Goal: Task Accomplishment & Management: Complete application form

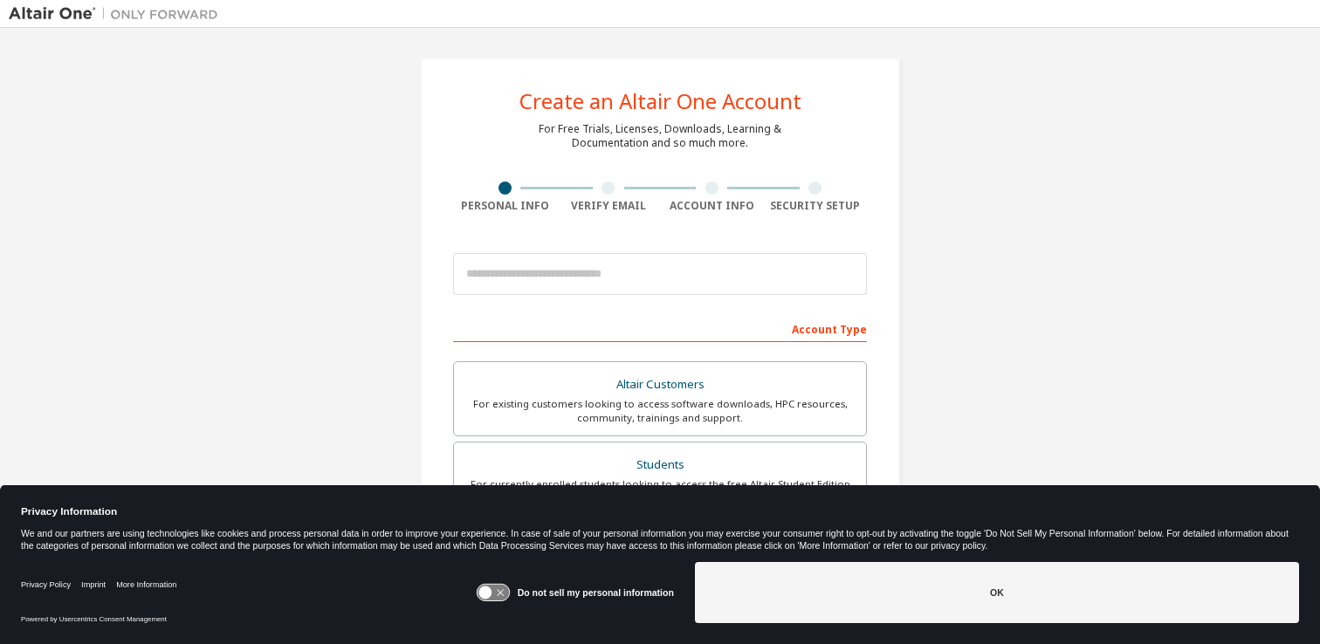
click at [491, 592] on icon at bounding box center [484, 593] width 13 height 13
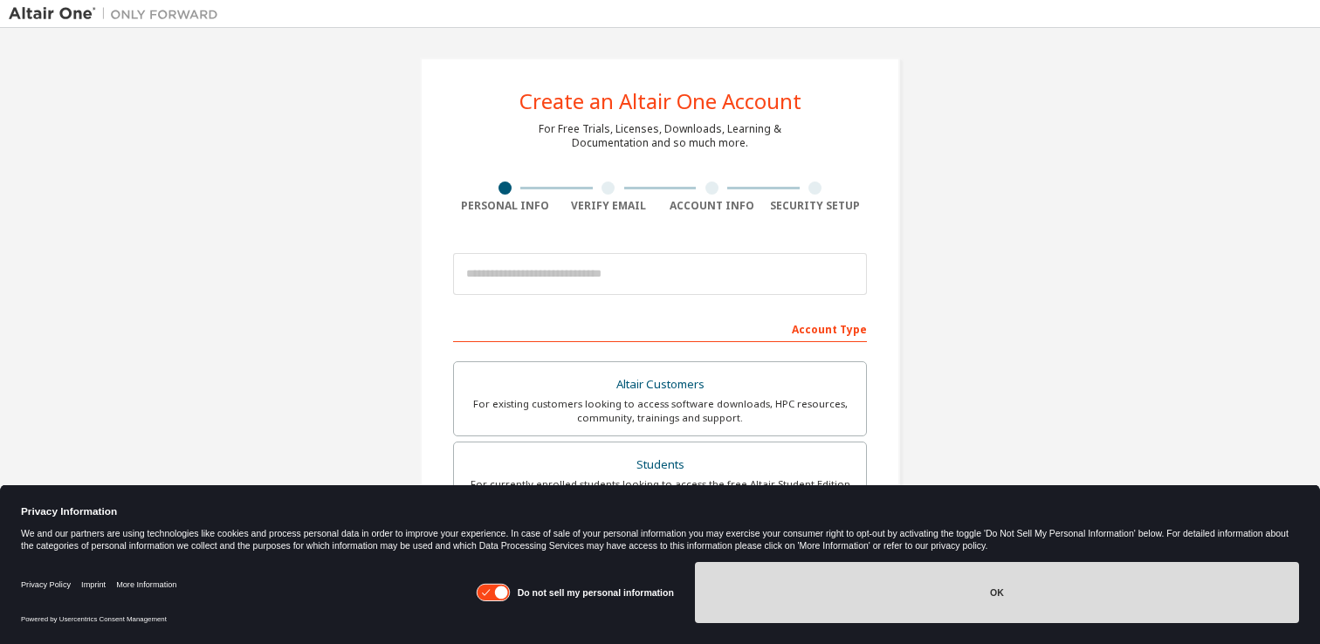
click at [937, 608] on button "OK" at bounding box center [997, 592] width 604 height 61
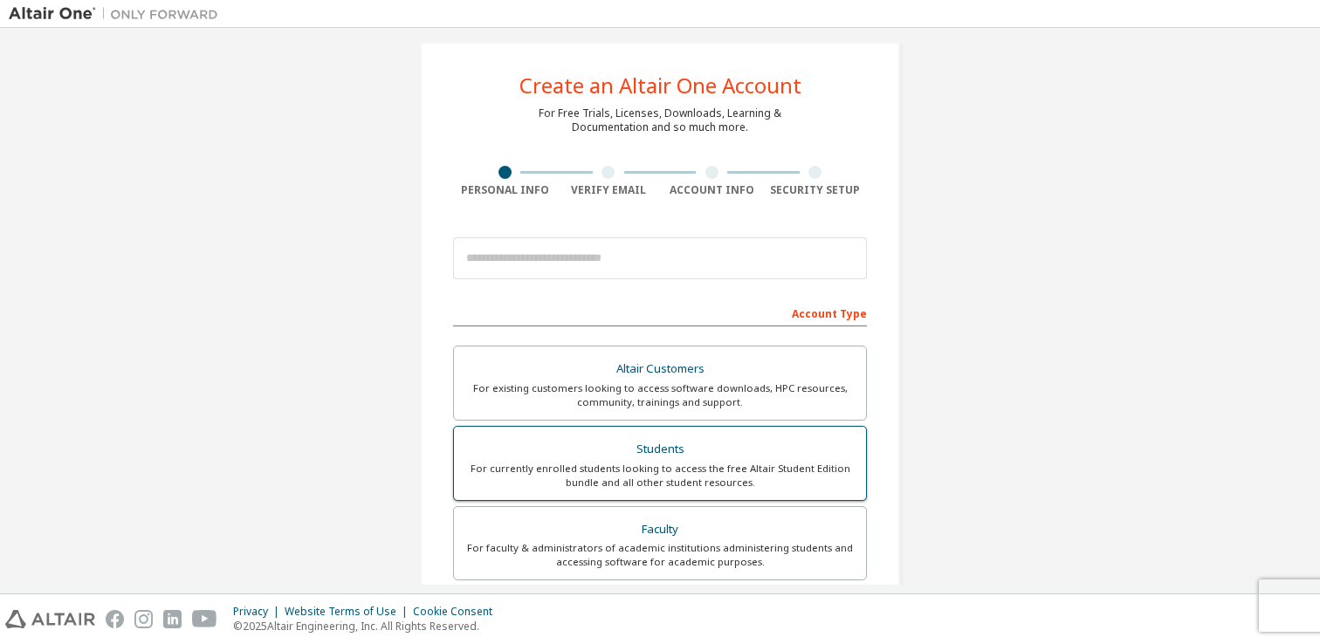
scroll to position [15, 0]
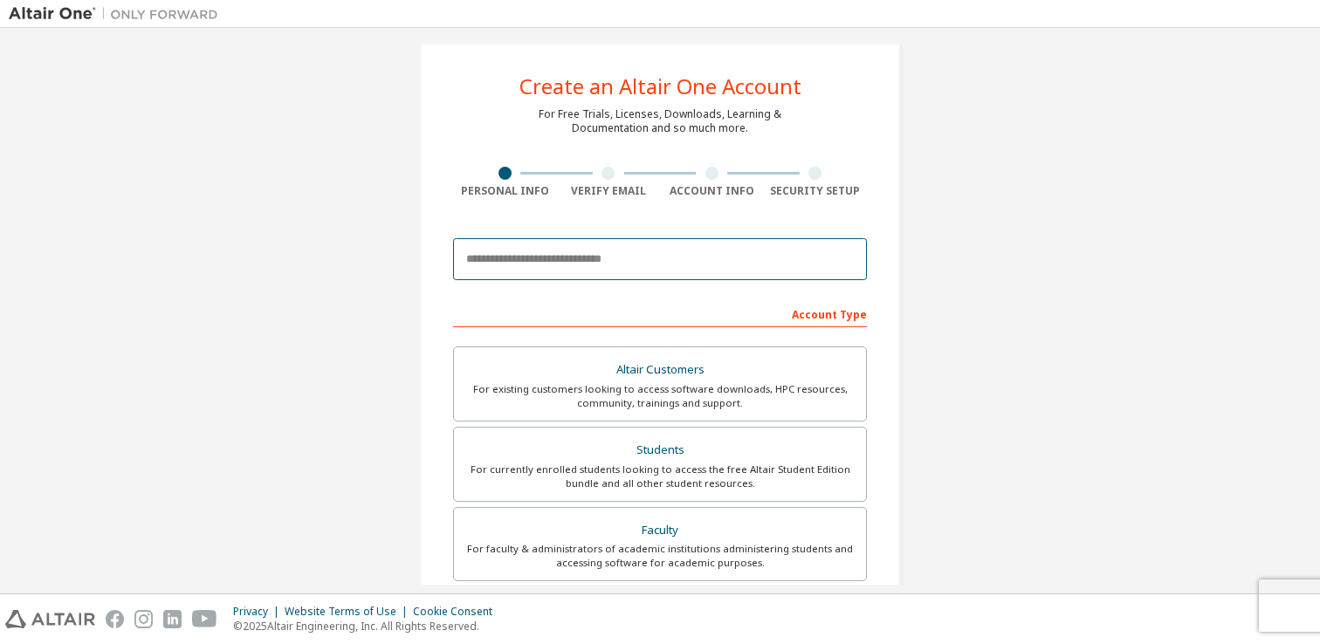
click at [546, 249] on input "email" at bounding box center [660, 259] width 414 height 42
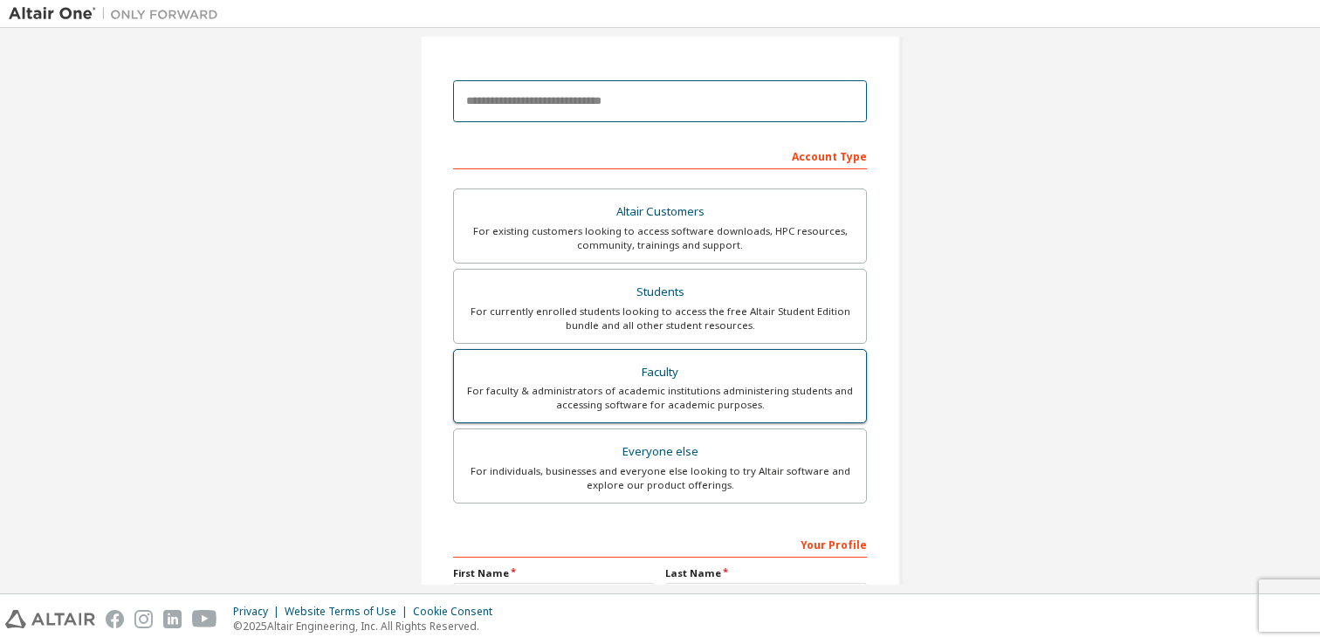
scroll to position [172, 0]
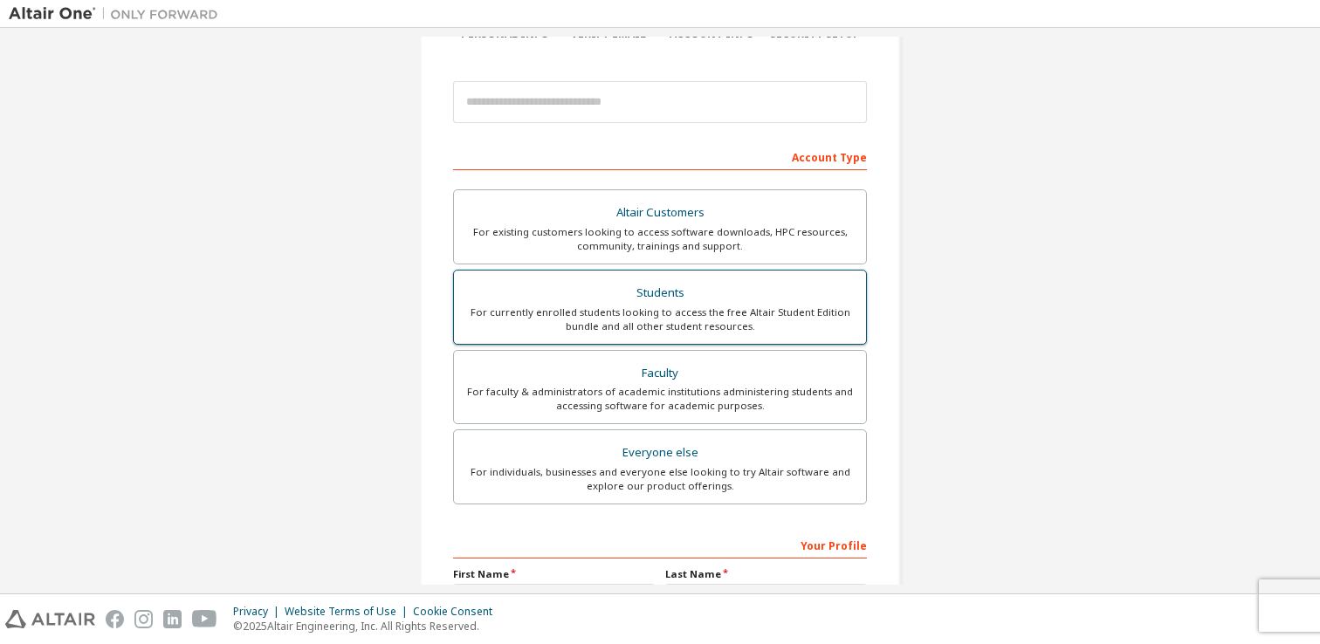
click at [662, 289] on div "Students" at bounding box center [659, 293] width 391 height 24
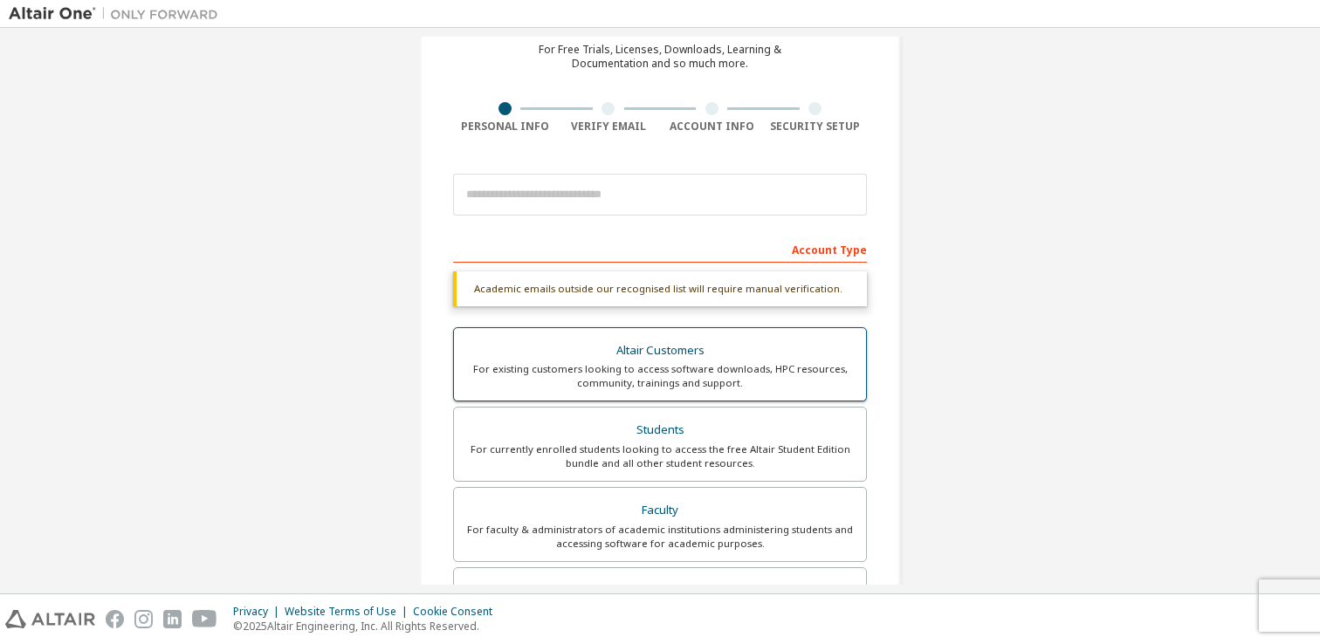
scroll to position [72, 0]
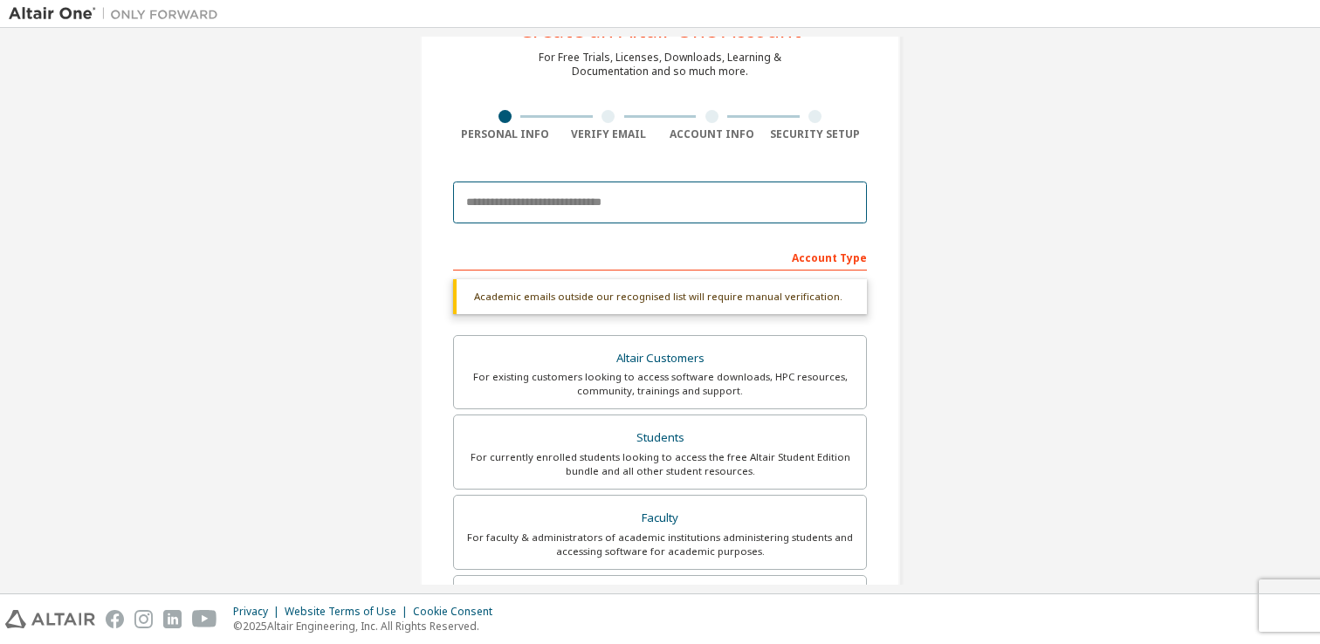
click at [567, 213] on input "email" at bounding box center [660, 203] width 414 height 42
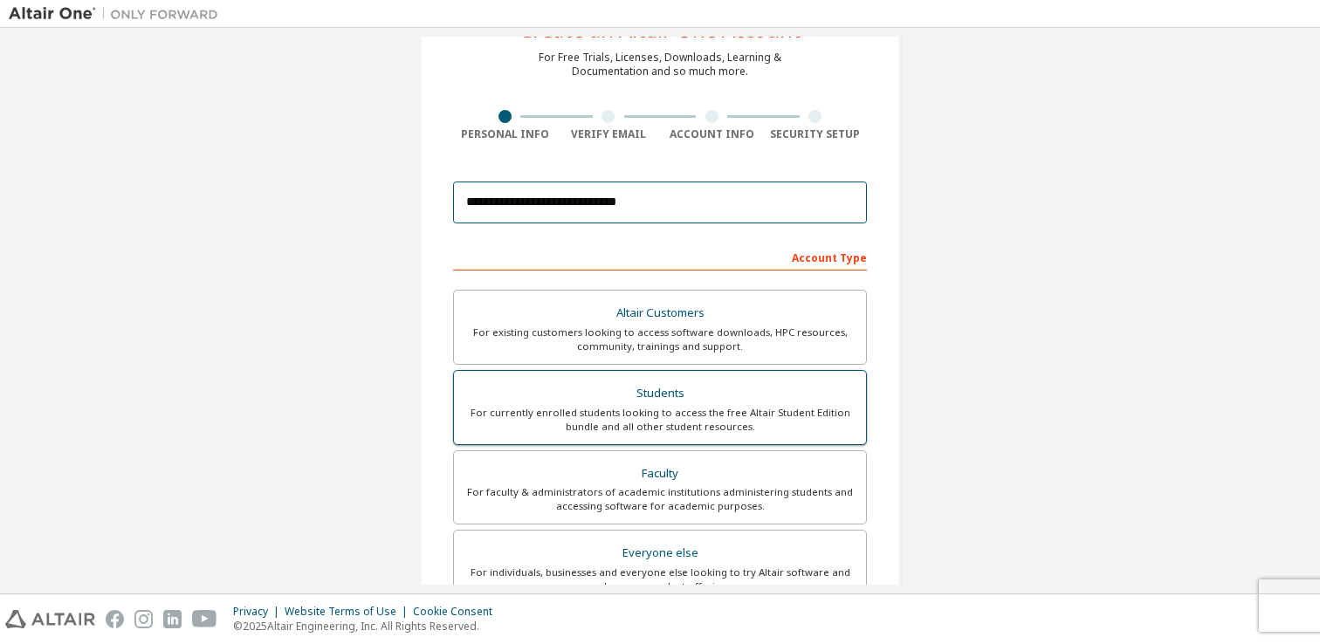
type input "**********"
click at [612, 397] on div "Students" at bounding box center [659, 393] width 391 height 24
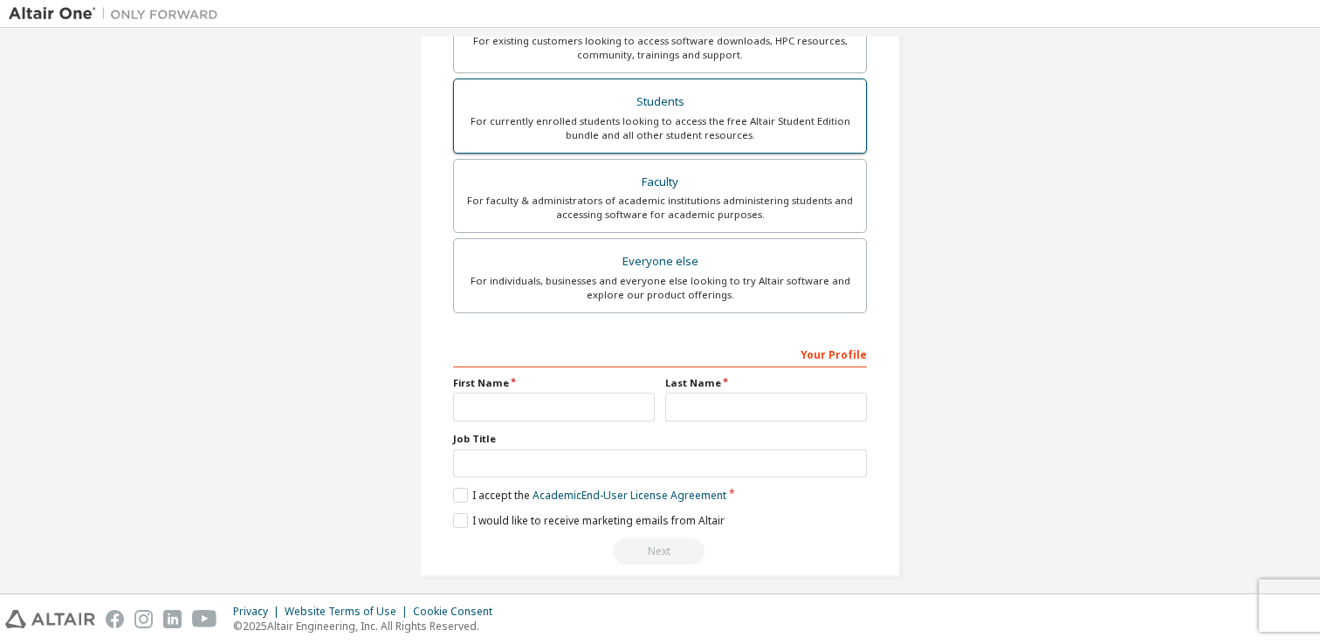
scroll to position [376, 0]
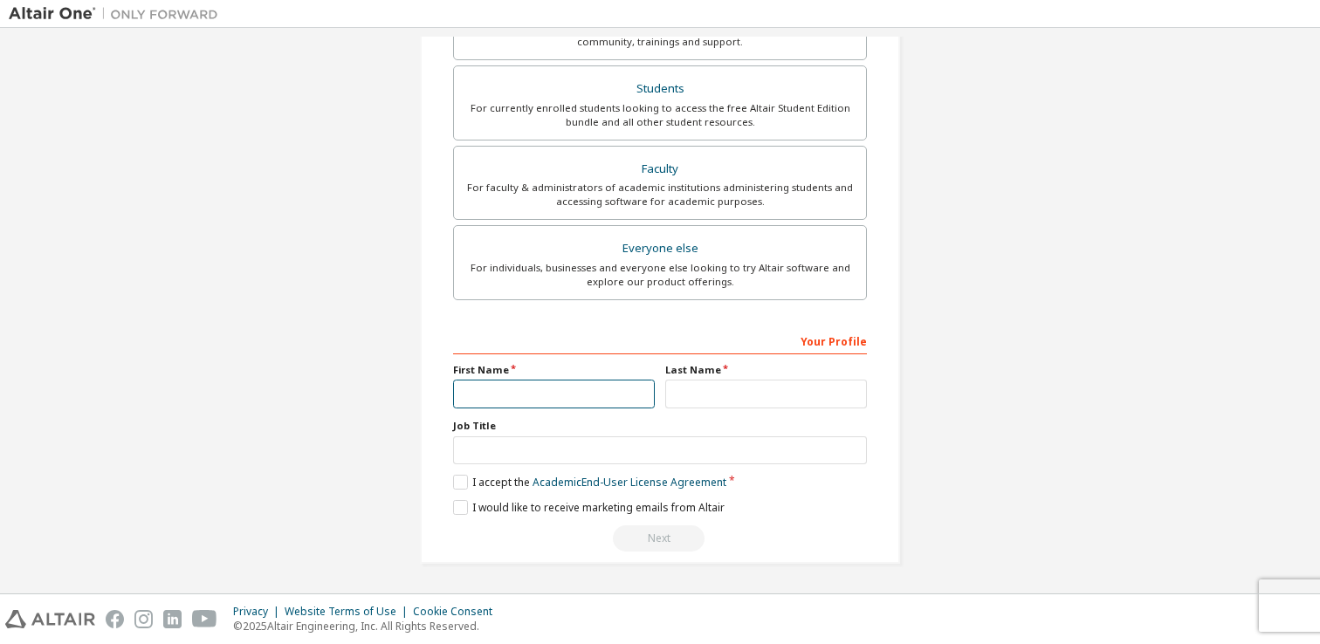
click at [489, 395] on input "text" at bounding box center [554, 394] width 202 height 29
type input "********"
click at [715, 398] on input "text" at bounding box center [766, 394] width 202 height 29
type input "**********"
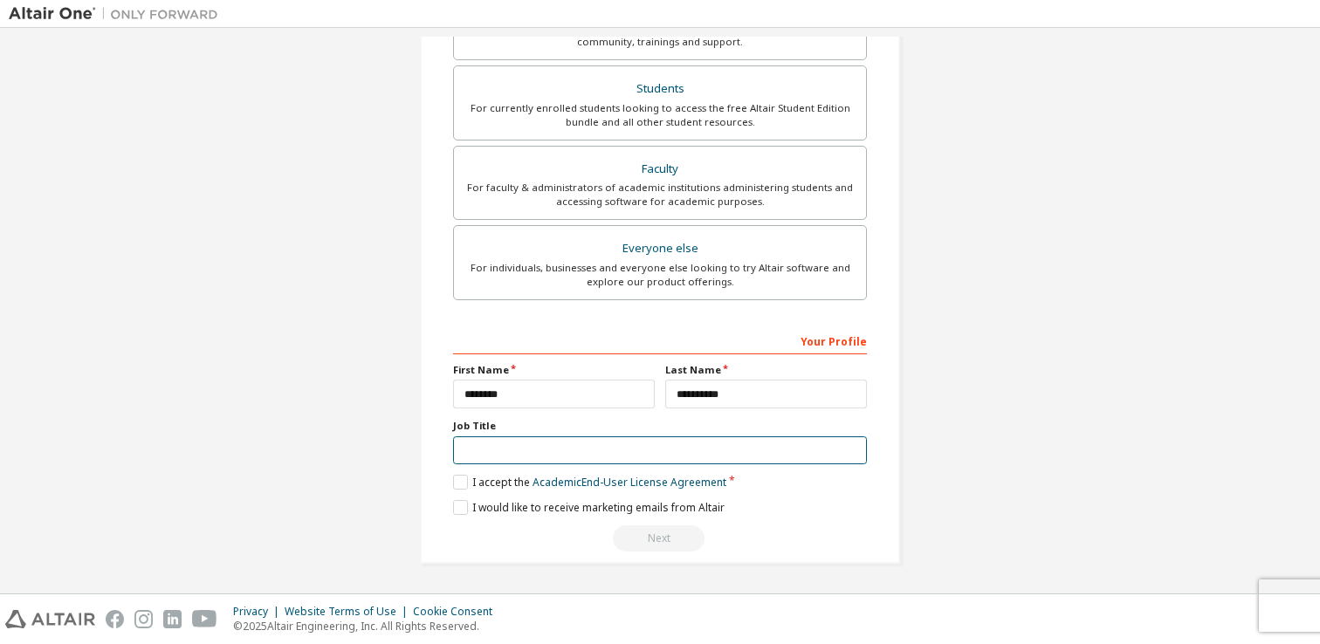
click at [474, 458] on input "text" at bounding box center [660, 450] width 414 height 29
type input "*******"
click at [462, 485] on label "I accept the Academic End-User License Agreement" at bounding box center [589, 482] width 273 height 15
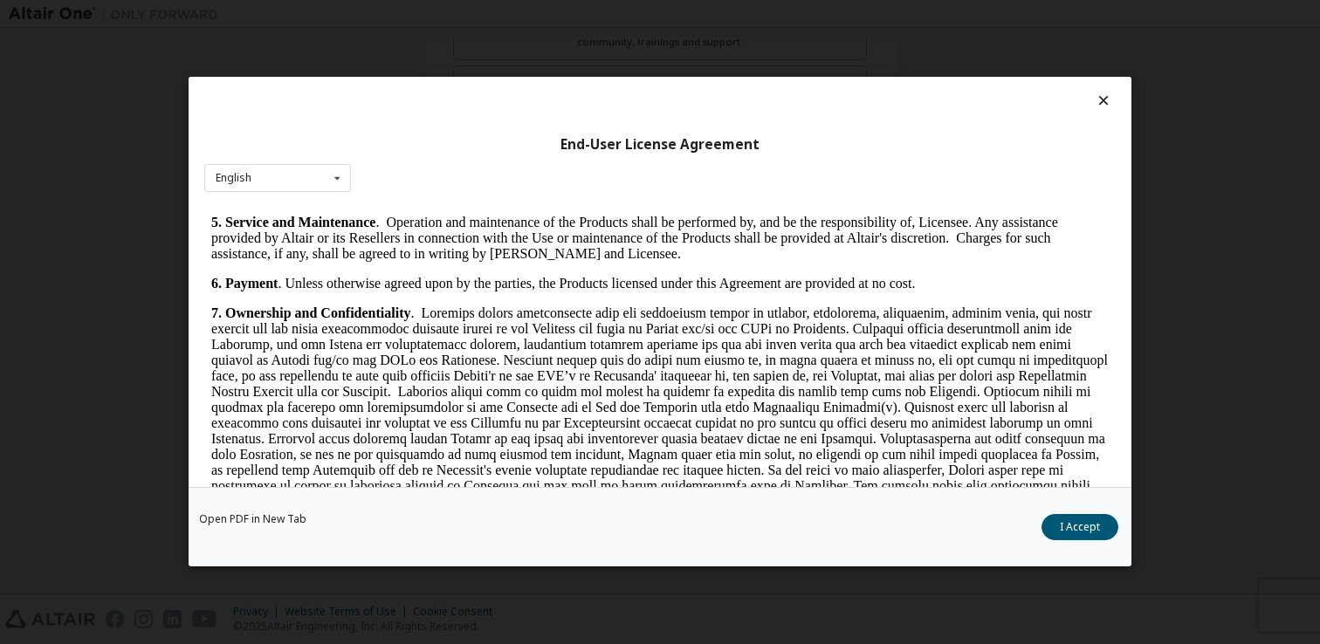
scroll to position [2895, 0]
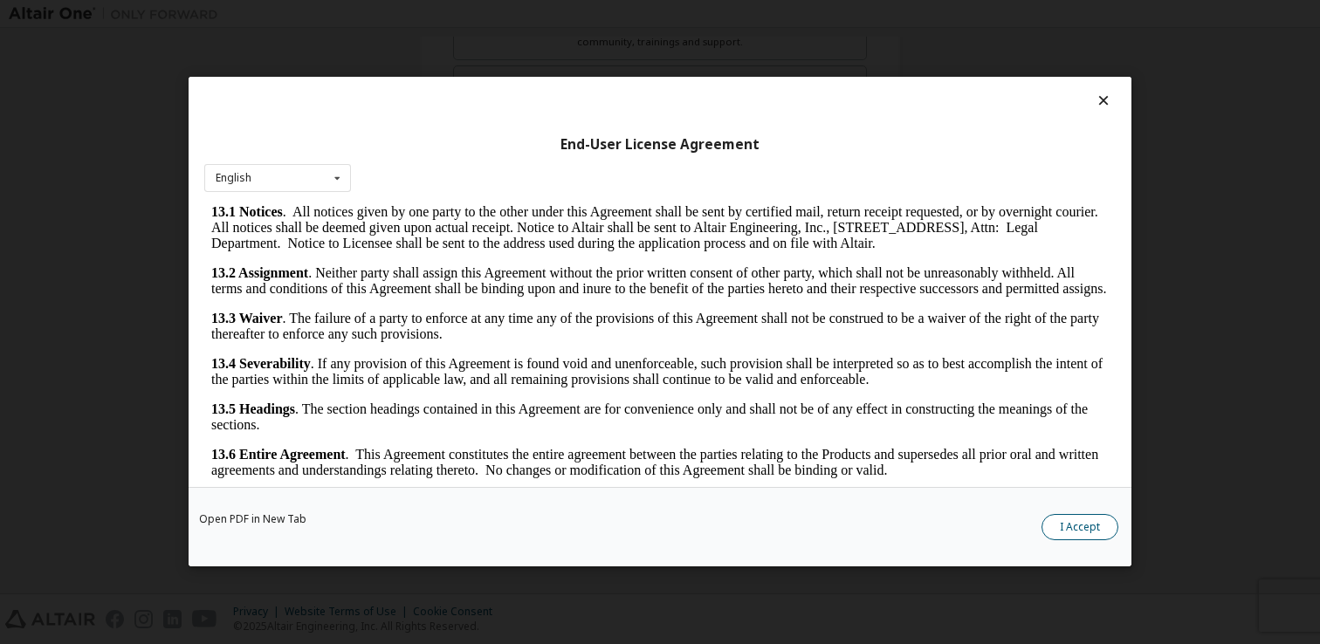
click at [1071, 538] on button "I Accept" at bounding box center [1079, 528] width 77 height 26
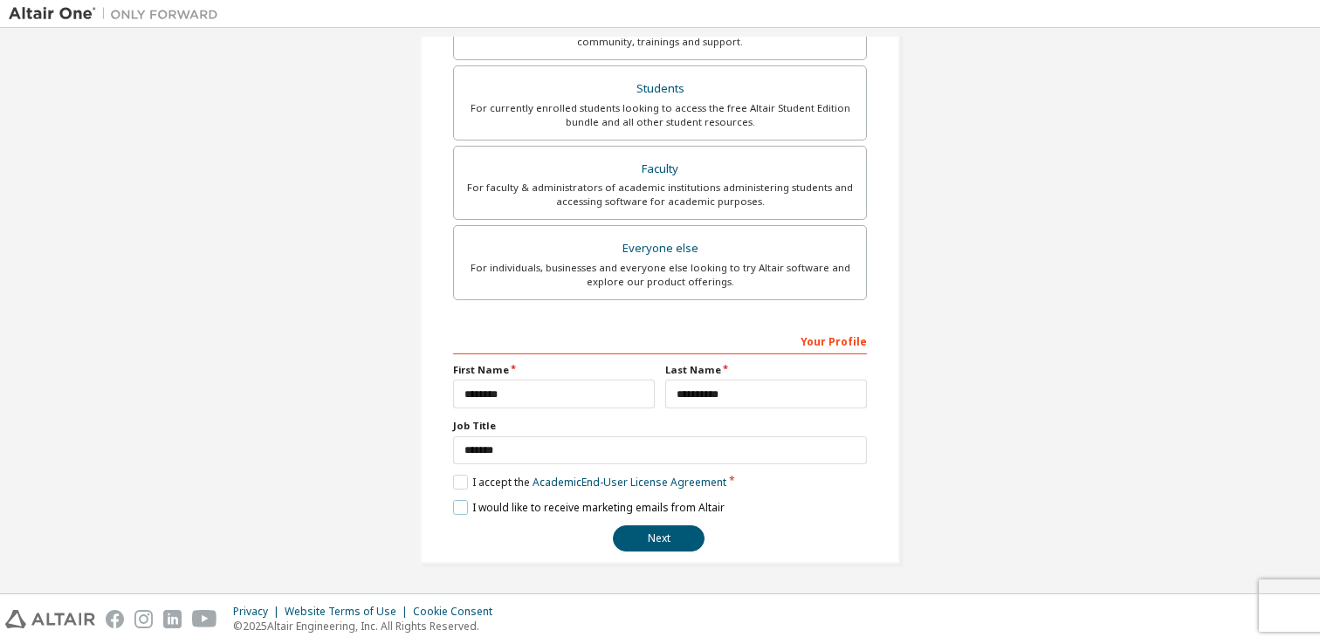
click at [457, 512] on label "I would like to receive marketing emails from Altair" at bounding box center [588, 507] width 271 height 15
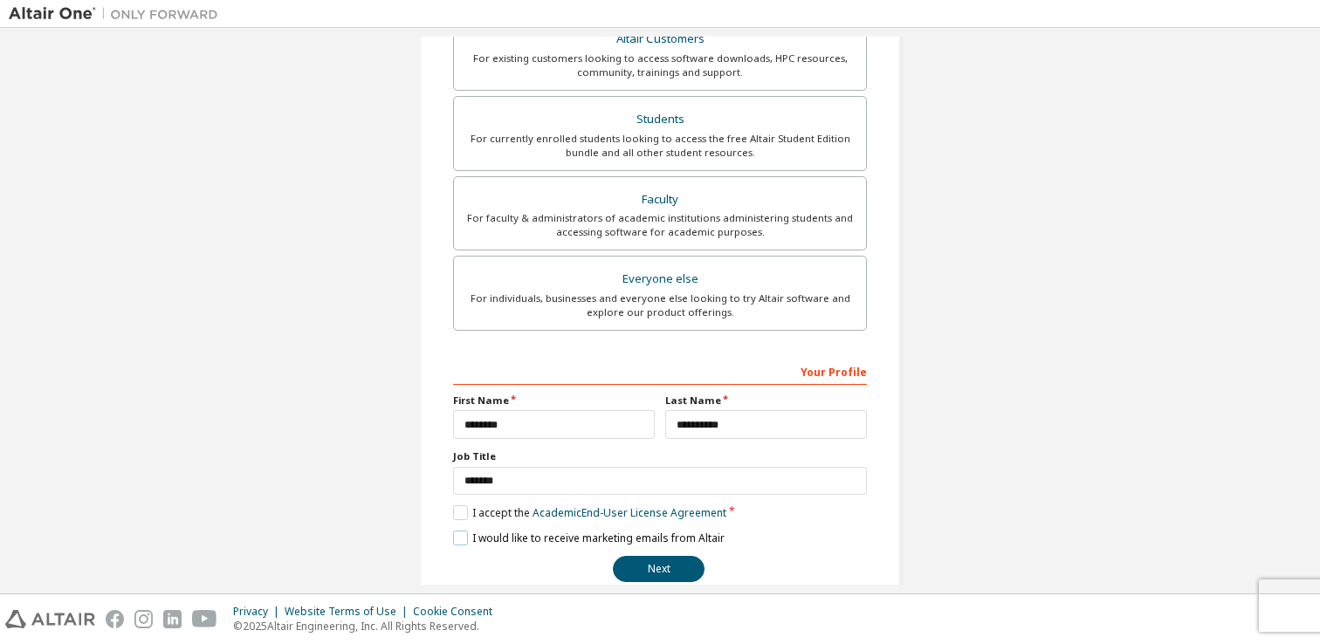
scroll to position [376, 0]
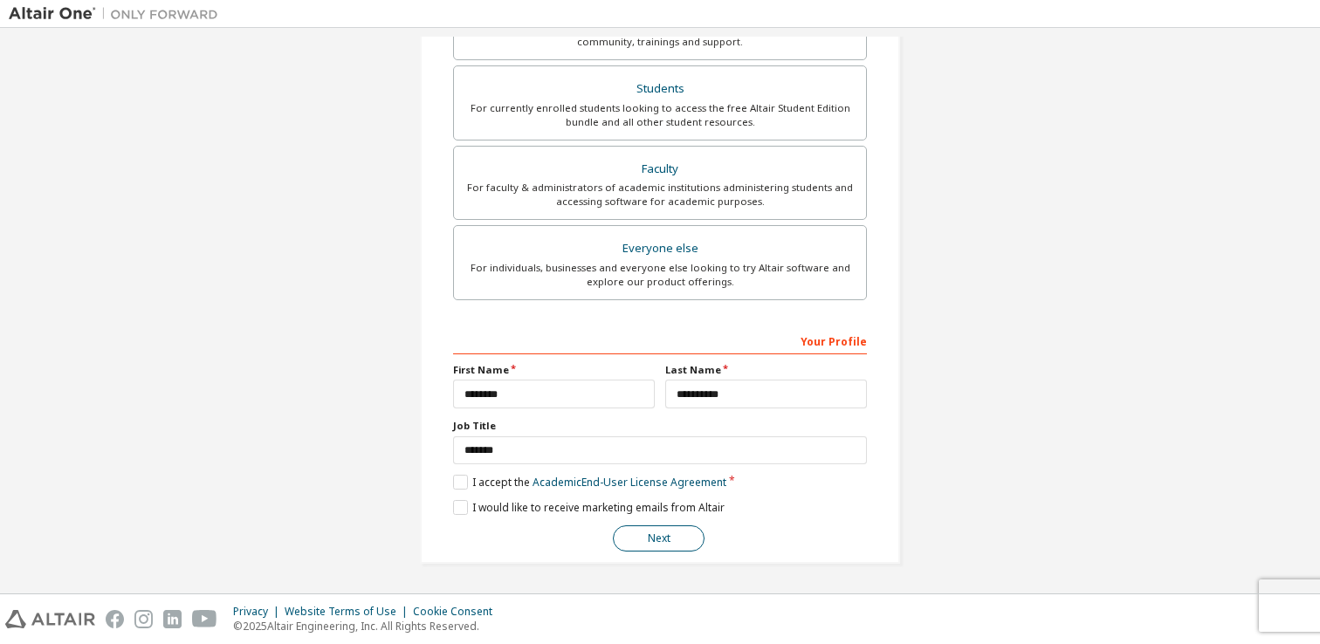
click at [656, 539] on button "Next" at bounding box center [659, 539] width 92 height 26
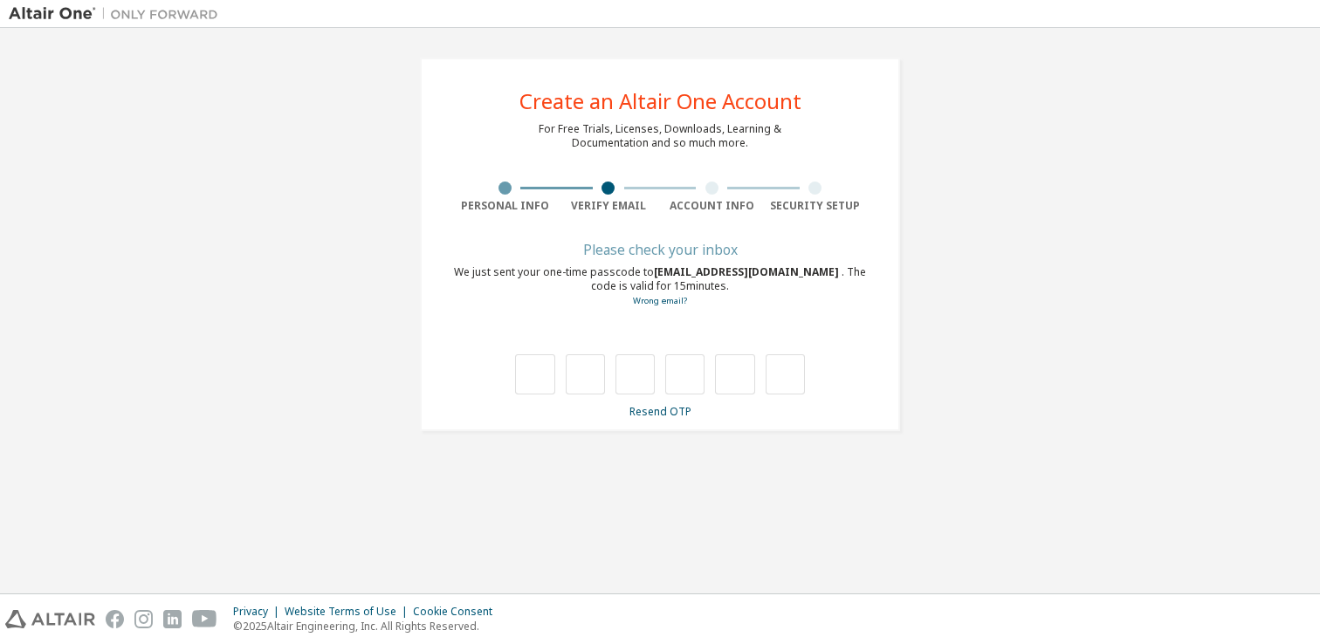
type input "*"
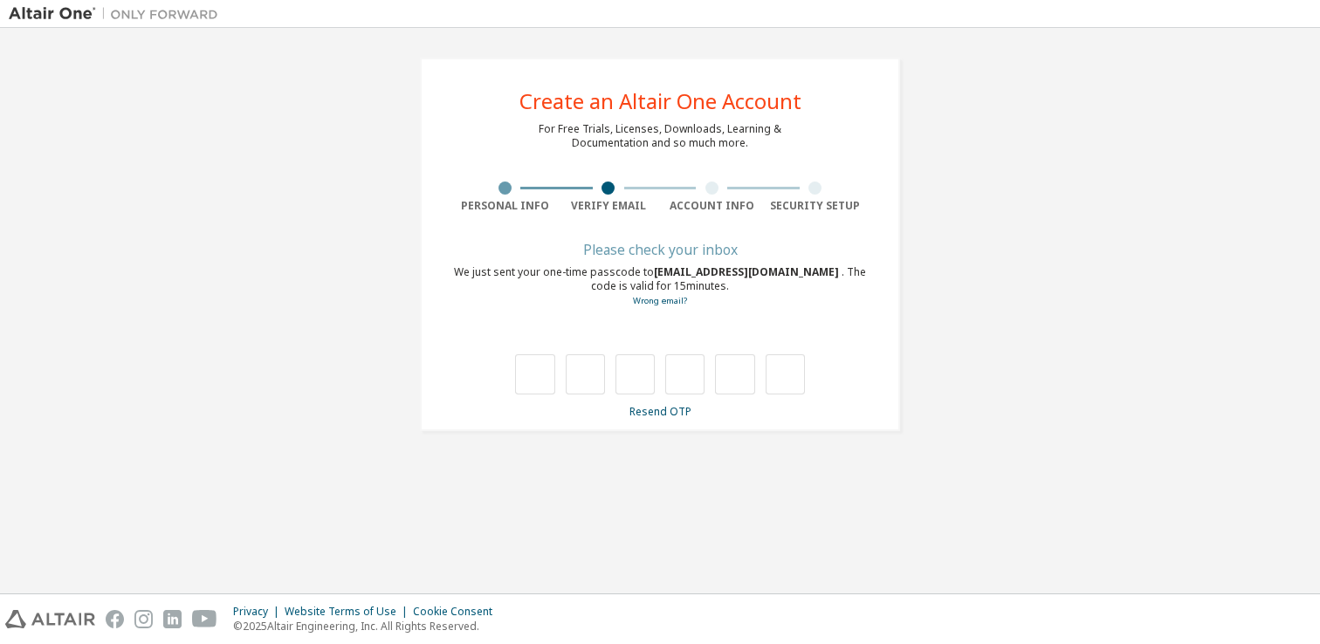
type input "*"
